Goal: Find specific page/section: Find specific page/section

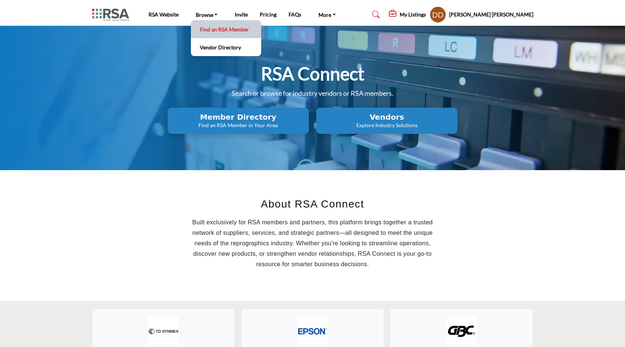
click at [211, 29] on link "Find an RSA Member" at bounding box center [226, 29] width 63 height 10
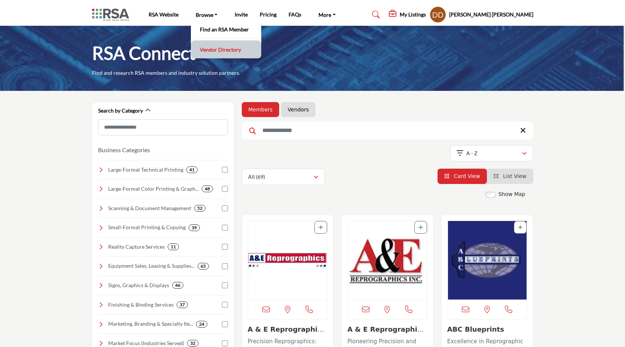
click at [215, 50] on link "Vendor Directory" at bounding box center [226, 49] width 63 height 10
